Goal: Task Accomplishment & Management: Use online tool/utility

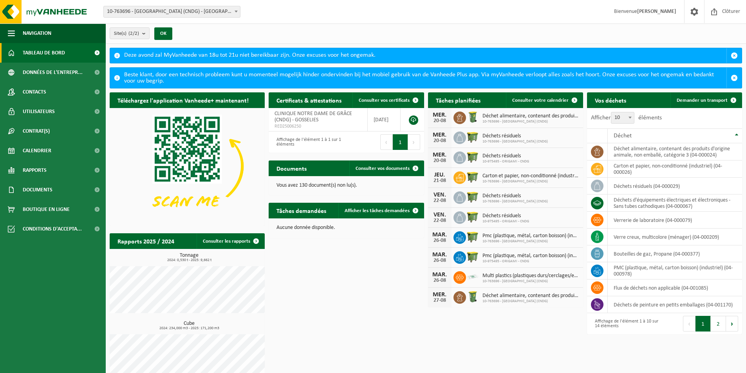
click at [329, 254] on div "Téléchargez l'application Vanheede+ maintenant! Cachez Certificats & attestatio…" at bounding box center [426, 238] width 636 height 301
click at [729, 99] on span at bounding box center [734, 100] width 16 height 16
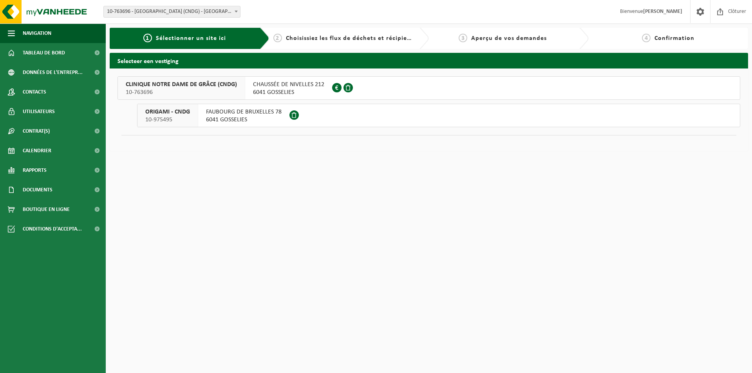
click at [285, 83] on span "CHAUSSÉE DE NIVELLES 212" at bounding box center [288, 85] width 71 height 8
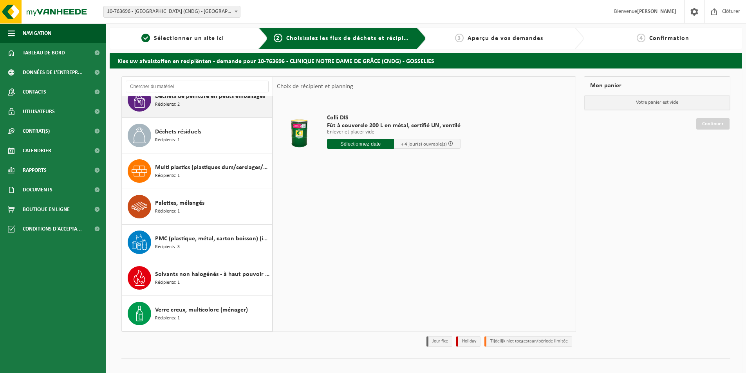
scroll to position [117, 0]
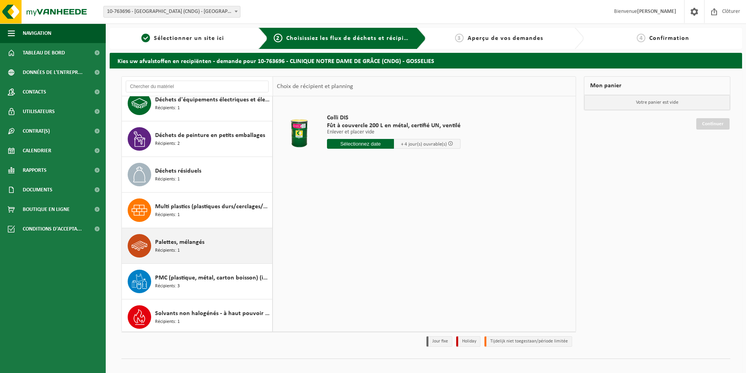
click at [152, 244] on div "Palettes, mélangés Récipients: 1" at bounding box center [197, 245] width 151 height 35
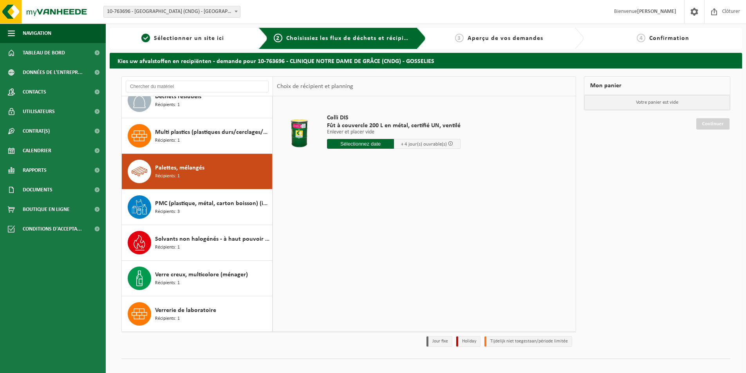
scroll to position [192, 0]
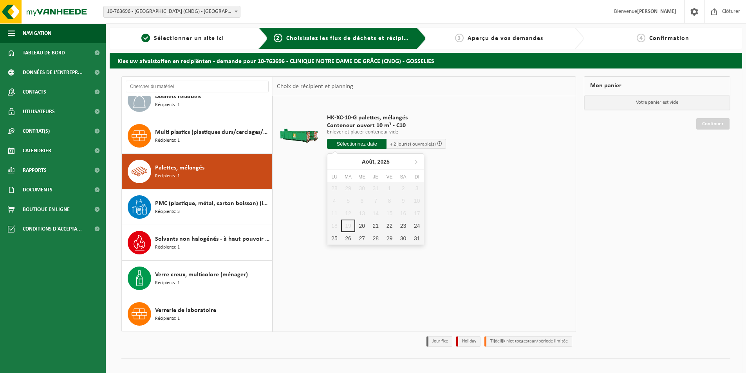
click at [364, 144] on input "text" at bounding box center [357, 144] width 60 height 10
click at [361, 225] on div "20" at bounding box center [362, 226] width 14 height 13
type input "à partir de 2025-08-20"
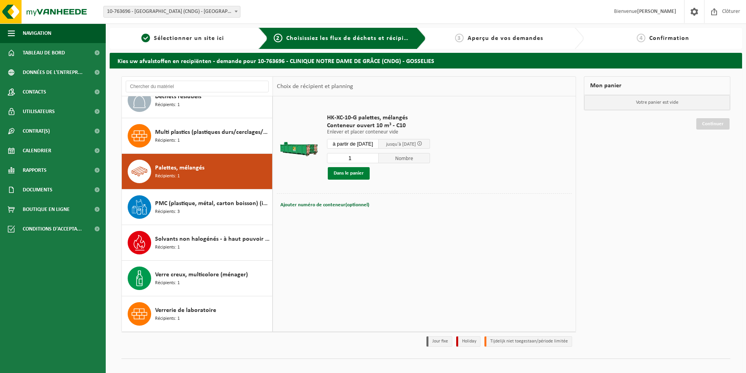
click at [353, 172] on button "Dans le panier" at bounding box center [349, 173] width 42 height 13
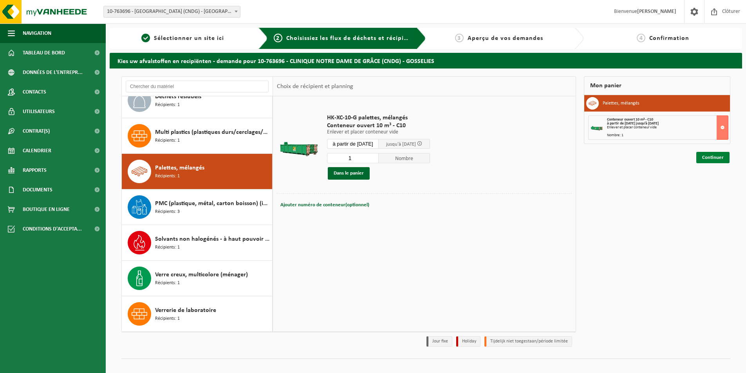
click at [714, 157] on link "Continuer" at bounding box center [712, 157] width 33 height 11
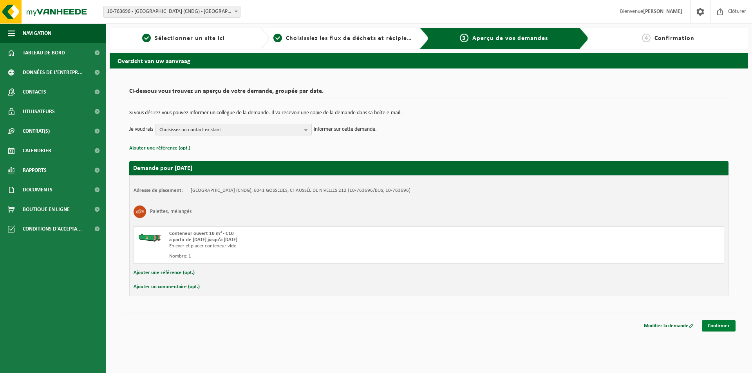
click at [721, 322] on link "Confirmer" at bounding box center [719, 325] width 34 height 11
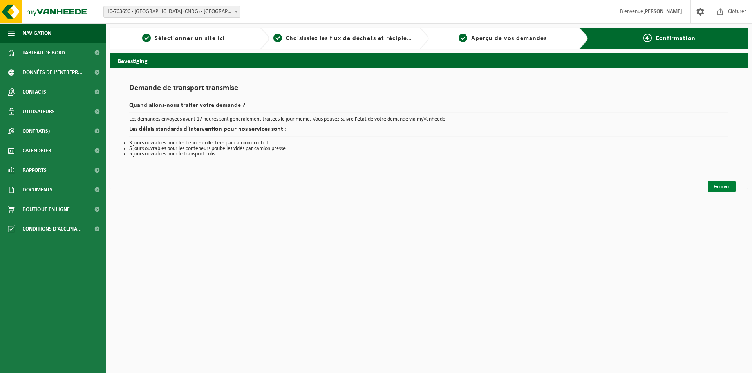
click at [722, 185] on link "Fermer" at bounding box center [722, 186] width 28 height 11
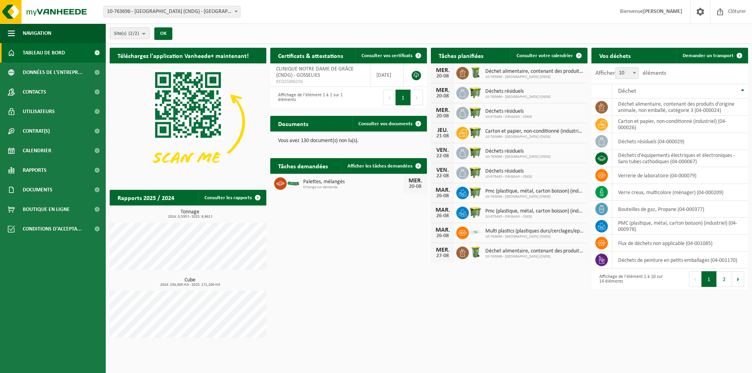
click at [653, 346] on html "Site: 10-763696 - CLINIQUE NOTRE DAME DE GRÂCE (CNDG) - GOSSELIES 10-975495 - O…" at bounding box center [376, 186] width 752 height 373
